Goal: Task Accomplishment & Management: Use online tool/utility

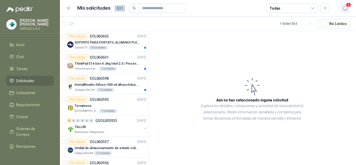
click at [344, 9] on icon "button" at bounding box center [345, 8] width 7 height 7
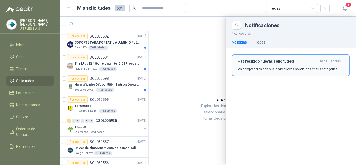
click at [273, 65] on div "¡Has recibido nuevas solicitudes! hace 13 horas Los compradores han publicado n…" at bounding box center [291, 65] width 108 height 12
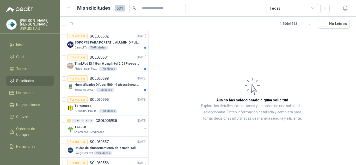
click at [313, 9] on icon at bounding box center [312, 8] width 3 height 1
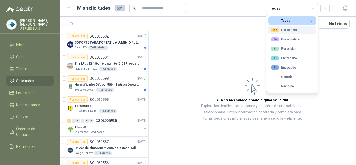
click at [295, 28] on div "99+ Por cotizar" at bounding box center [284, 30] width 27 height 4
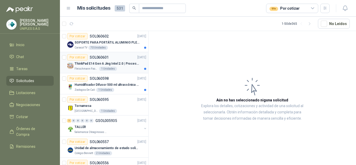
click at [96, 56] on p "SOL060601" at bounding box center [99, 58] width 19 height 4
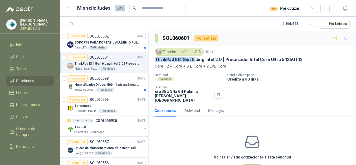
drag, startPoint x: 195, startPoint y: 59, endPoint x: 201, endPoint y: 72, distance: 14.1
click at [154, 60] on div "[PERSON_NAME] Foods [DATE] ThinkPad E14 Gen 6 [PERSON_NAME] Intel 2.0 | Procesa…" at bounding box center [253, 75] width 208 height 59
copy p "ThinkPad E14 Gen 6"
click at [195, 59] on p "ThinkPad E14 Gen 6 Jing Intel 2.0 | Procesador Intel Core Ultra 5 125U ( 12" at bounding box center [229, 59] width 148 height 5
drag, startPoint x: 195, startPoint y: 59, endPoint x: 153, endPoint y: 59, distance: 42.0
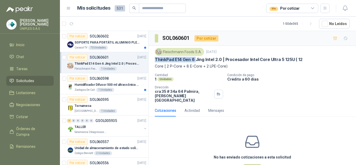
click at [153, 59] on div "[PERSON_NAME] Foods [DATE] ThinkPad E14 Gen 6 [PERSON_NAME] Intel 2.0 | Procesa…" at bounding box center [253, 75] width 208 height 59
copy p "ThinkPad E14 Gen 6"
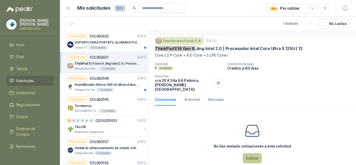
scroll to position [16, 0]
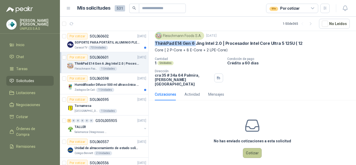
click at [248, 149] on button "Cotizar" at bounding box center [252, 153] width 19 height 10
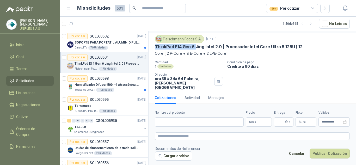
scroll to position [13, 0]
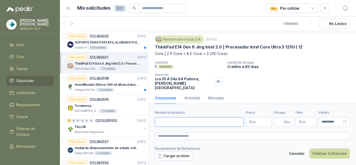
click at [168, 122] on input "Nombre del producto" at bounding box center [199, 121] width 89 height 9
paste input "**********"
type input "**********"
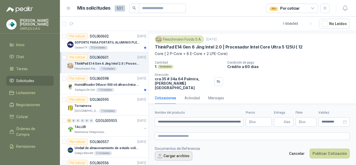
click at [179, 157] on button "Cargar archivo" at bounding box center [174, 155] width 38 height 9
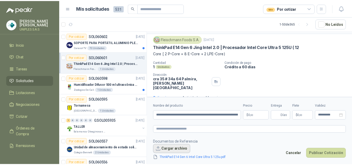
scroll to position [16, 0]
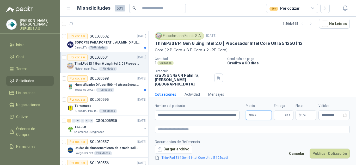
click at [263, 116] on p "$ 0 ,00" at bounding box center [259, 115] width 26 height 9
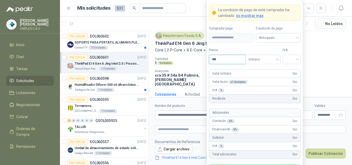
click at [230, 62] on input "***" at bounding box center [227, 59] width 36 height 9
click at [298, 59] on div at bounding box center [292, 59] width 18 height 9
type input "**********"
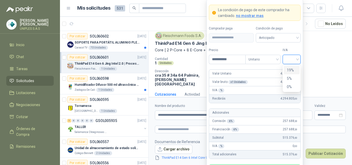
click at [292, 69] on div "19%" at bounding box center [292, 70] width 10 height 6
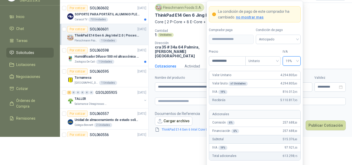
scroll to position [50, 0]
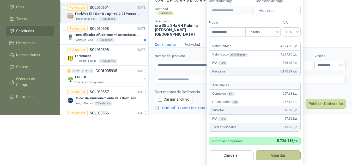
click at [279, 154] on button "Guardar" at bounding box center [278, 155] width 45 height 10
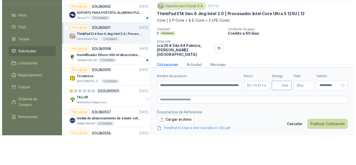
scroll to position [0, 0]
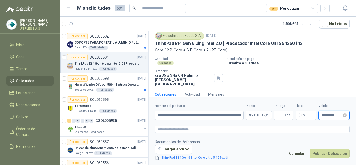
click at [326, 117] on input "**********" at bounding box center [332, 114] width 20 height 3
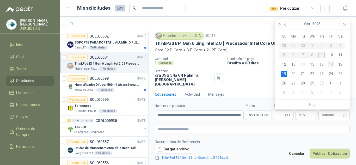
click at [331, 65] on div "17" at bounding box center [331, 64] width 6 height 6
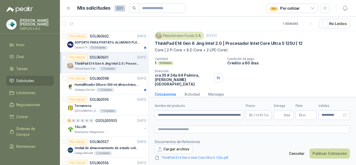
type input "**********"
click at [327, 153] on button "Publicar Cotización" at bounding box center [330, 154] width 40 height 10
click at [212, 117] on input "**********" at bounding box center [199, 115] width 89 height 9
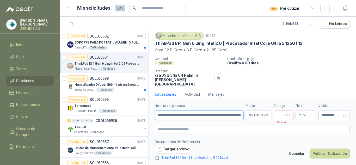
click at [240, 116] on input "**********" at bounding box center [199, 115] width 89 height 9
type input "**********"
click at [280, 114] on input "Entrega" at bounding box center [280, 115] width 6 height 9
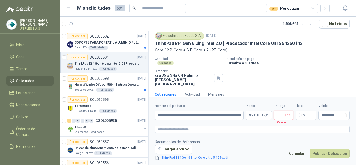
type input "*"
click at [279, 142] on footer "Documentos de Referencia Cargar archivo ThinkPad E14 Gen 6 Intel Core Ultra 5 1…" at bounding box center [252, 150] width 195 height 22
click at [327, 154] on button "Publicar Cotización" at bounding box center [330, 154] width 40 height 10
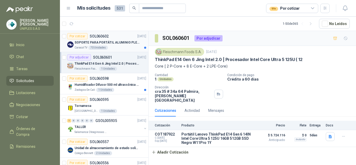
click at [99, 34] on p "SOL060602" at bounding box center [99, 36] width 19 height 4
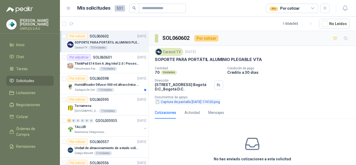
click at [189, 102] on button "Captura de pantalla [DATE] 174120.png" at bounding box center [188, 101] width 66 height 5
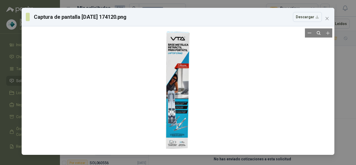
click at [213, 88] on div at bounding box center [178, 90] width 309 height 124
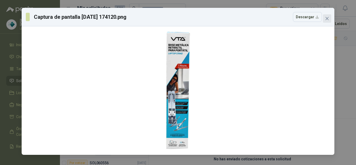
click at [329, 18] on span "Close" at bounding box center [327, 18] width 8 height 4
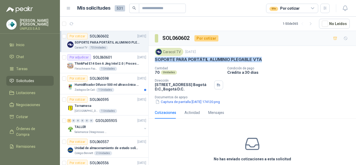
drag, startPoint x: 262, startPoint y: 59, endPoint x: 154, endPoint y: 64, distance: 108.0
click at [154, 64] on div "Caracol TV [DATE] SOPORTE PARA PORTÁTIL ALUMINIO PLEGABLE VTA Cantidad 70 Unida…" at bounding box center [253, 76] width 208 height 61
copy p "SOPORTE PARA PORTÁTIL ALUMINIO PLEGABLE VTA"
click at [97, 77] on p "SOL060598" at bounding box center [99, 79] width 19 height 4
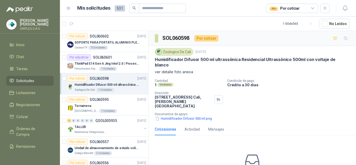
click at [314, 8] on icon at bounding box center [312, 8] width 3 height 1
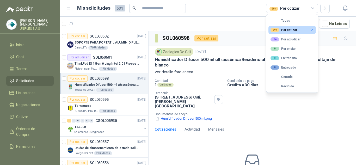
click at [289, 30] on div "99+ Por cotizar" at bounding box center [284, 30] width 27 height 4
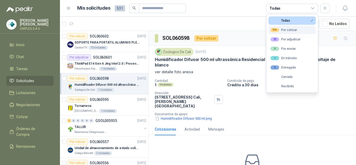
click at [289, 30] on div "99+ Por cotizar" at bounding box center [284, 30] width 27 height 4
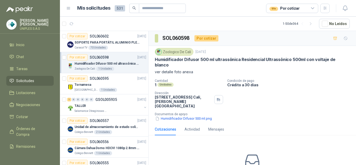
click at [333, 93] on div "Cantidad 1 Unidades Condición de pago Crédito a 30 días Dirección [STREET_ADDRE…" at bounding box center [252, 100] width 195 height 43
click at [98, 98] on p "GSOL005935" at bounding box center [106, 100] width 22 height 4
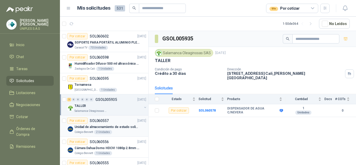
click at [98, 120] on p "SOL060557" at bounding box center [99, 121] width 19 height 4
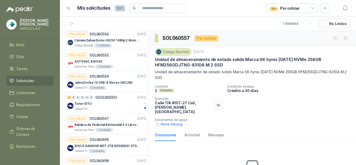
scroll to position [110, 0]
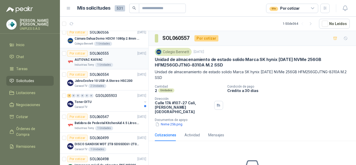
click at [100, 52] on p "SOL060555" at bounding box center [99, 54] width 19 height 4
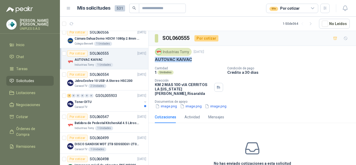
drag, startPoint x: 193, startPoint y: 59, endPoint x: 155, endPoint y: 59, distance: 38.1
click at [155, 59] on div "Industrias Tomy [DATE] AUTOVAC KAIVAC Cantidad 1 Unidades Condición de pago Cré…" at bounding box center [253, 78] width 208 height 65
click at [172, 104] on button "image.png" at bounding box center [166, 106] width 23 height 5
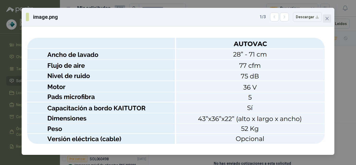
click at [328, 18] on icon "close" at bounding box center [327, 18] width 3 height 3
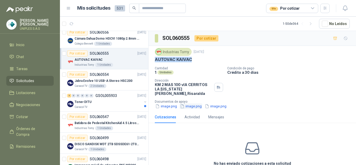
click at [192, 104] on button "image.png" at bounding box center [191, 106] width 23 height 5
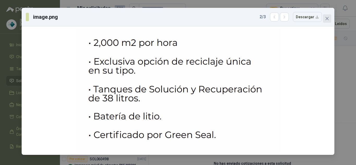
click at [328, 19] on icon "close" at bounding box center [327, 18] width 4 height 4
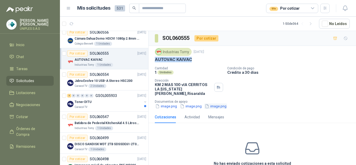
click at [220, 104] on button "image.png" at bounding box center [215, 106] width 23 height 5
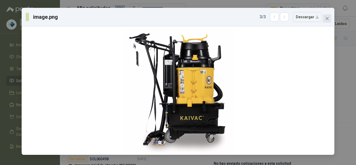
click at [327, 17] on icon "close" at bounding box center [327, 18] width 4 height 4
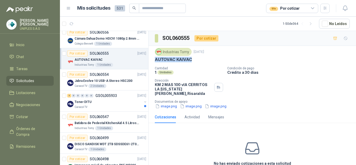
drag, startPoint x: 201, startPoint y: 58, endPoint x: 195, endPoint y: 60, distance: 6.2
click at [201, 58] on div "AUTOVAC KAIVAC" at bounding box center [252, 59] width 195 height 5
click at [193, 60] on div "AUTOVAC KAIVAC" at bounding box center [252, 59] width 195 height 5
drag, startPoint x: 193, startPoint y: 60, endPoint x: 198, endPoint y: 60, distance: 5.0
click at [154, 60] on div "Industrias Tomy [DATE] AUTOVAC KAIVAC Cantidad 1 Unidades Condición de pago Cré…" at bounding box center [253, 78] width 208 height 65
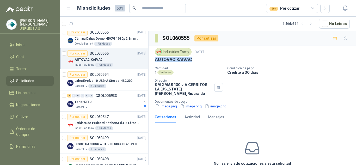
copy p "AUTOVAC KAIVAC"
